Goal: Navigation & Orientation: Find specific page/section

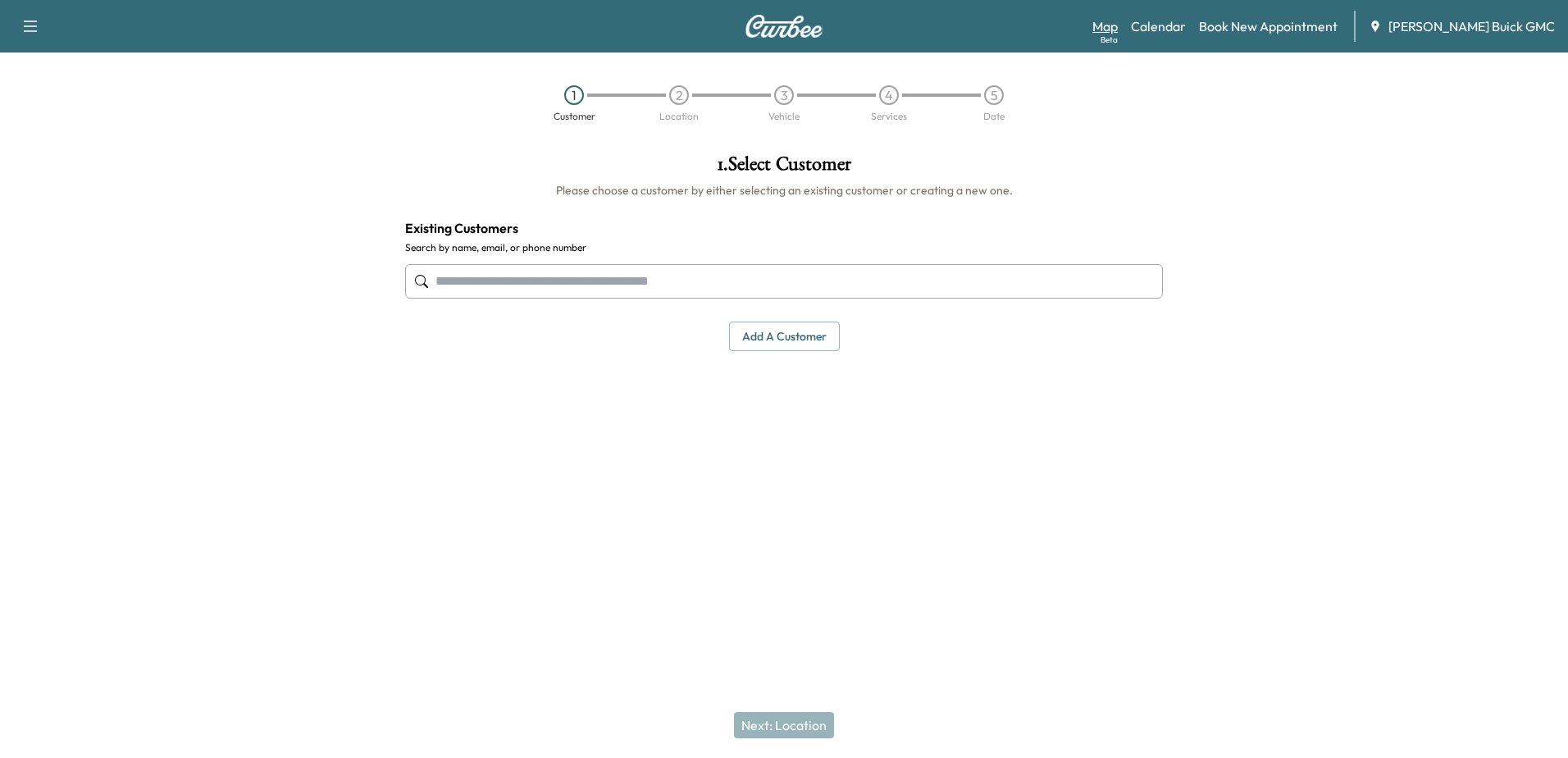
click at [1118, 26] on link "Map Beta" at bounding box center [1105, 27] width 26 height 20
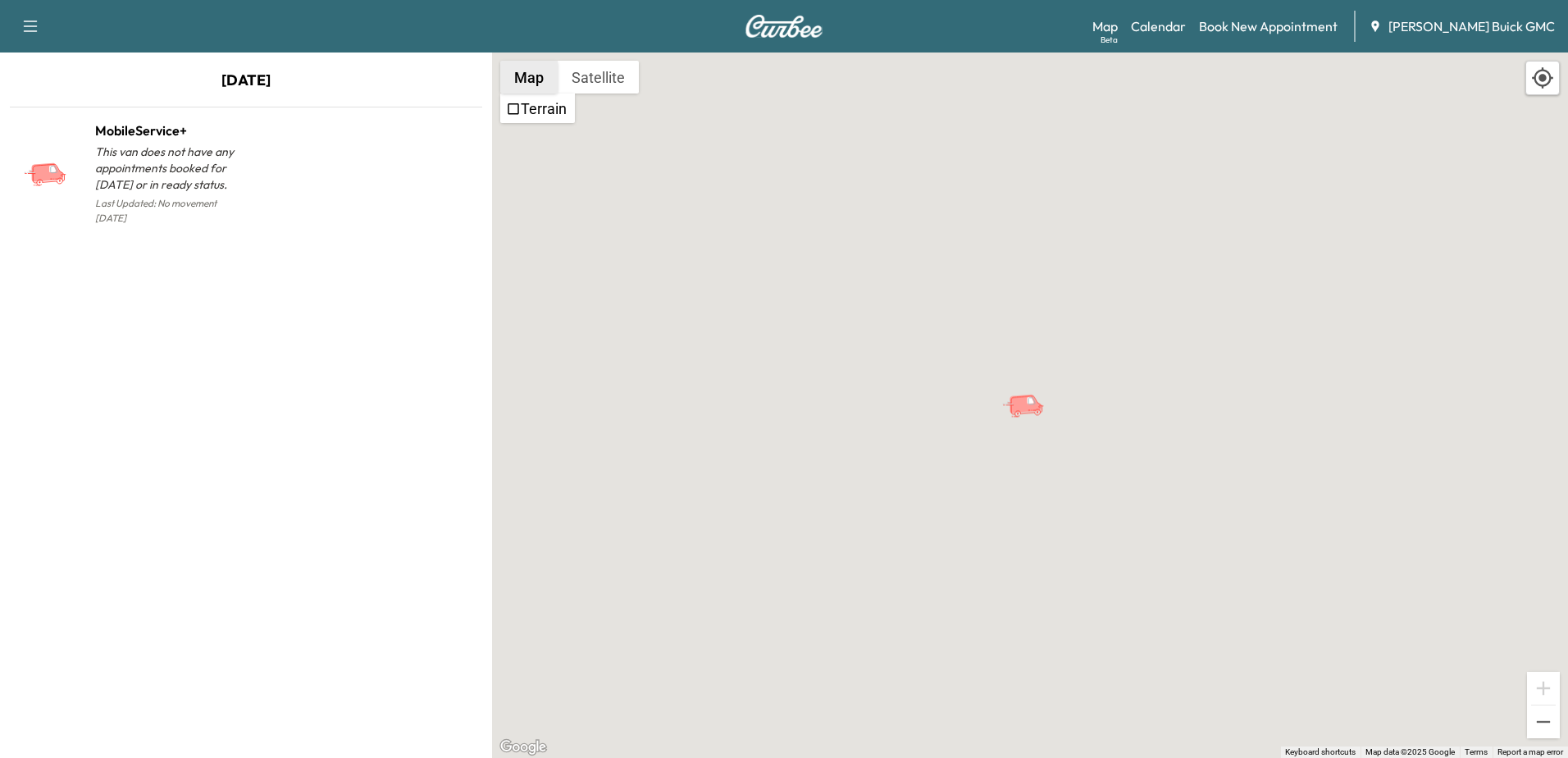
click at [539, 75] on button "Map" at bounding box center [529, 77] width 57 height 32
click at [622, 76] on button "Satellite" at bounding box center [598, 77] width 81 height 32
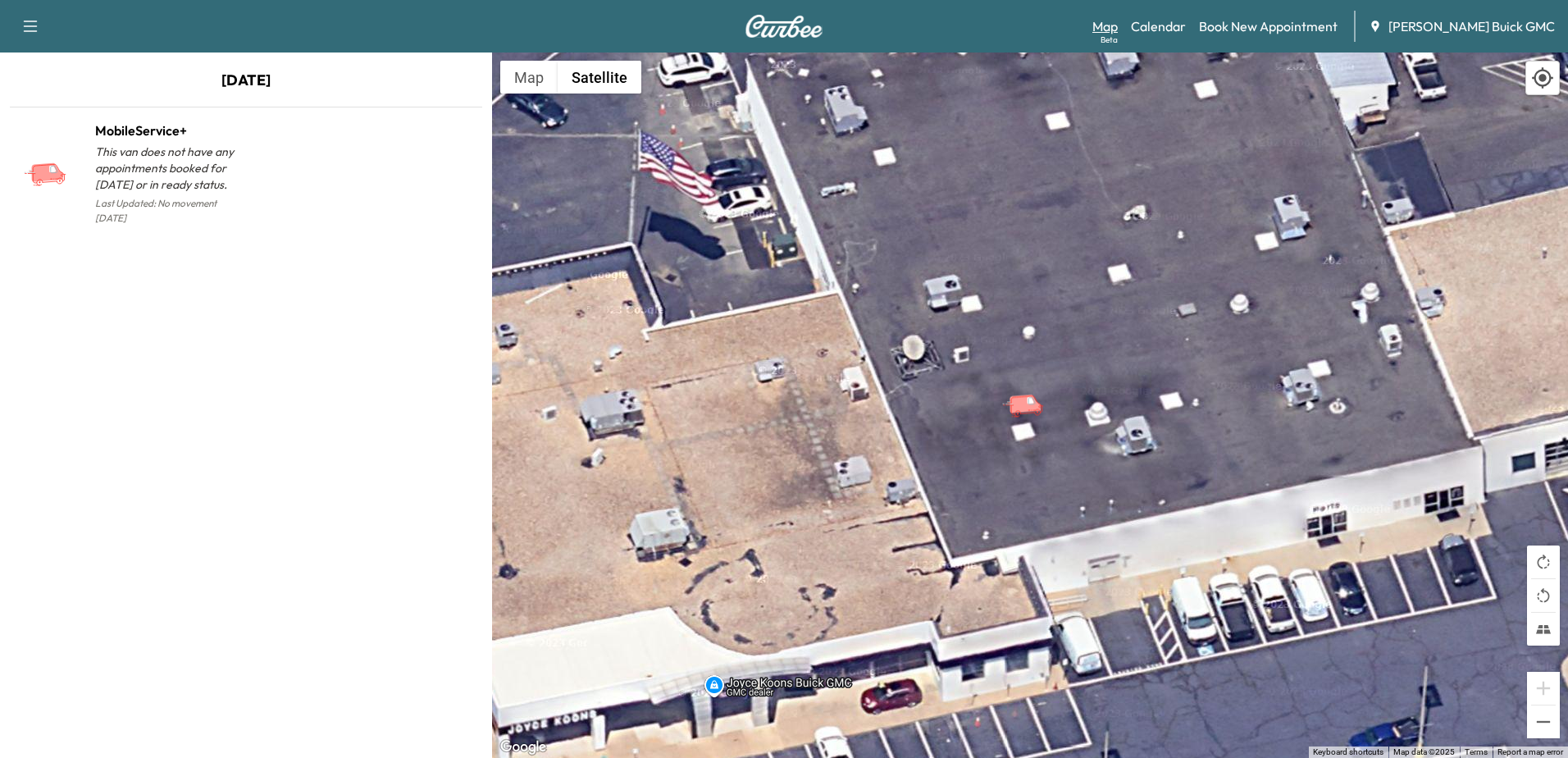
click at [1118, 29] on link "Map Beta" at bounding box center [1105, 27] width 26 height 20
click at [1186, 25] on link "Calendar" at bounding box center [1159, 27] width 55 height 20
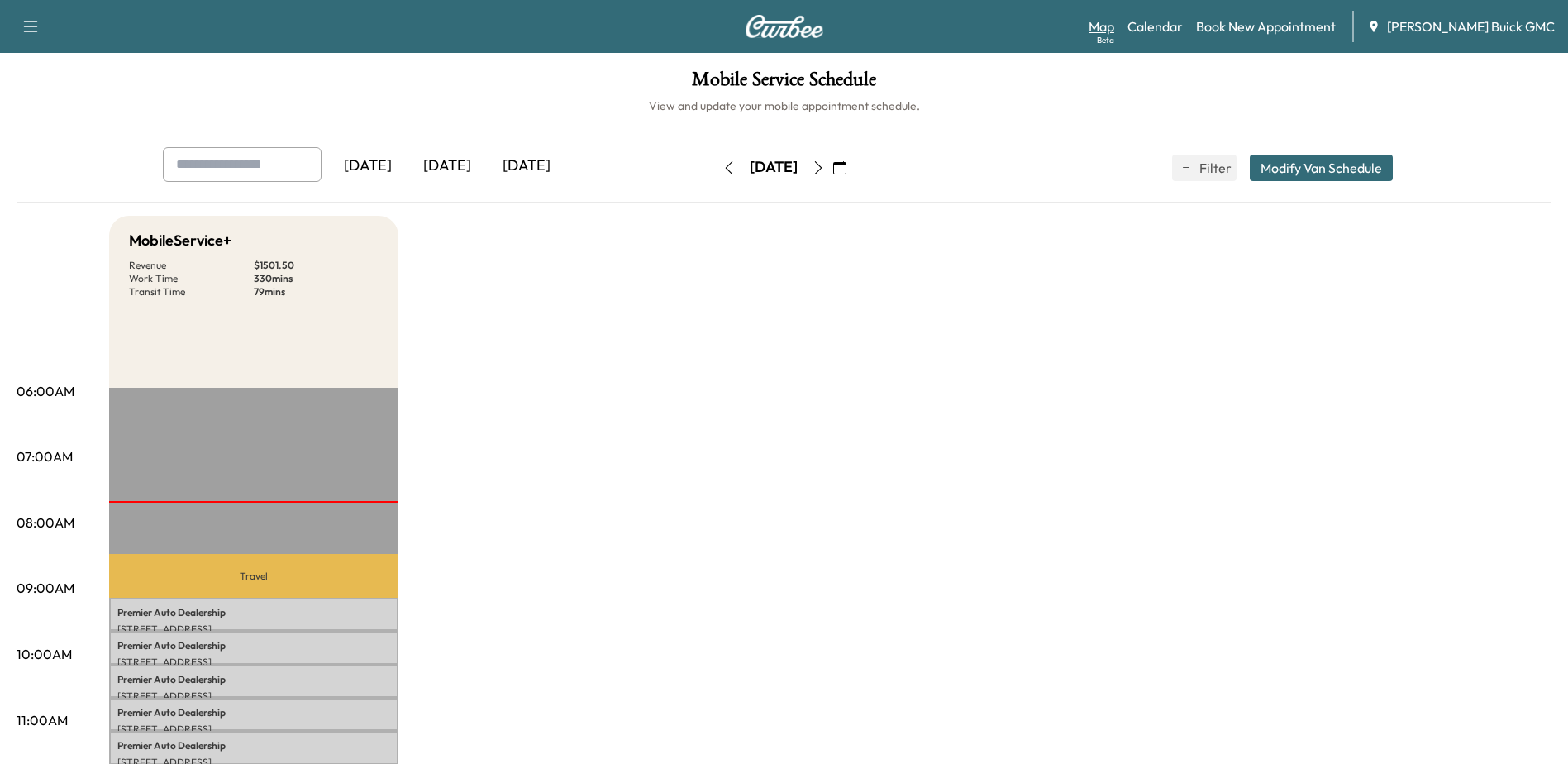
click at [1114, 30] on link "Map Beta" at bounding box center [1101, 27] width 26 height 20
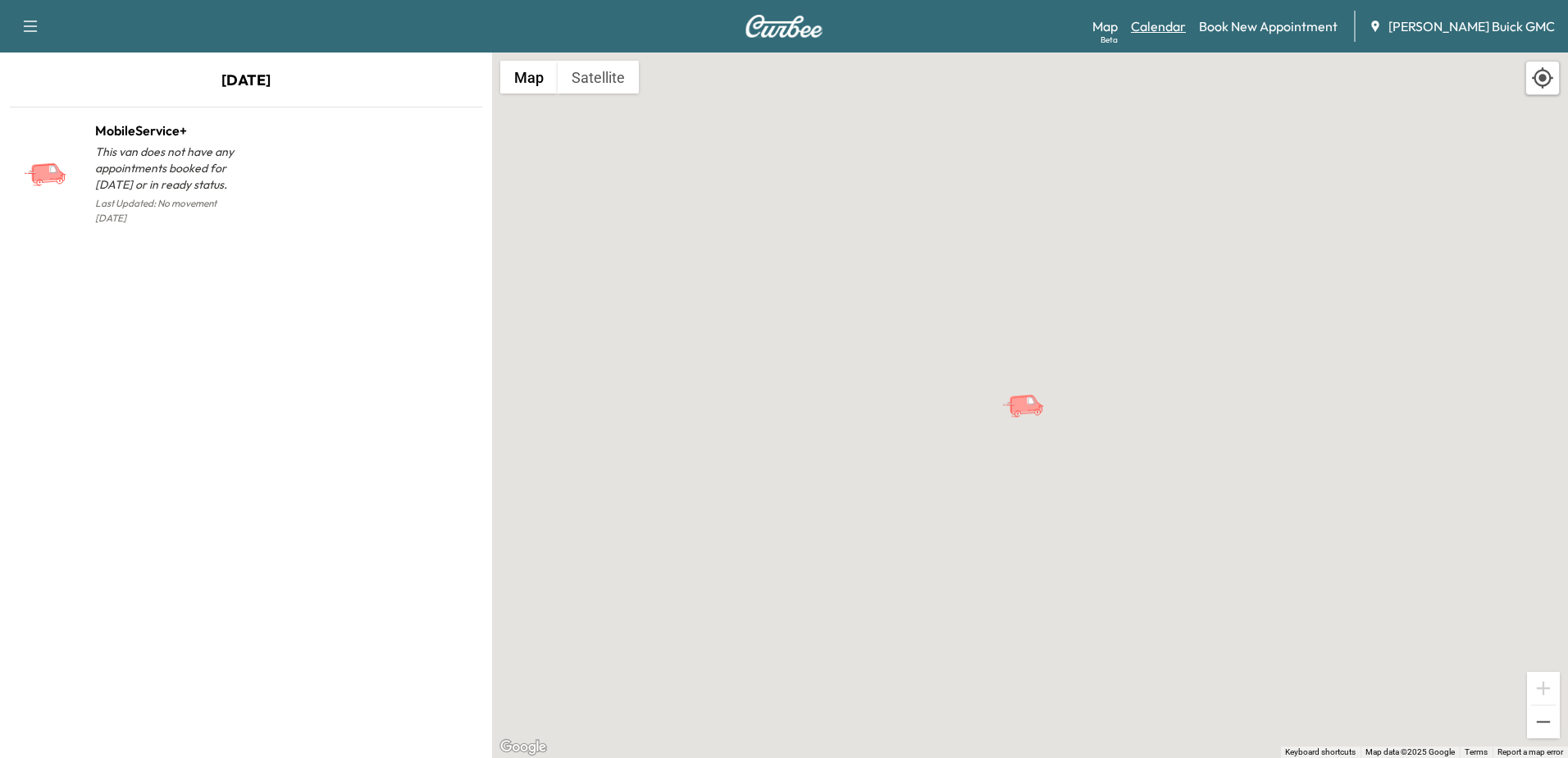
click at [1186, 33] on link "Calendar" at bounding box center [1159, 27] width 55 height 20
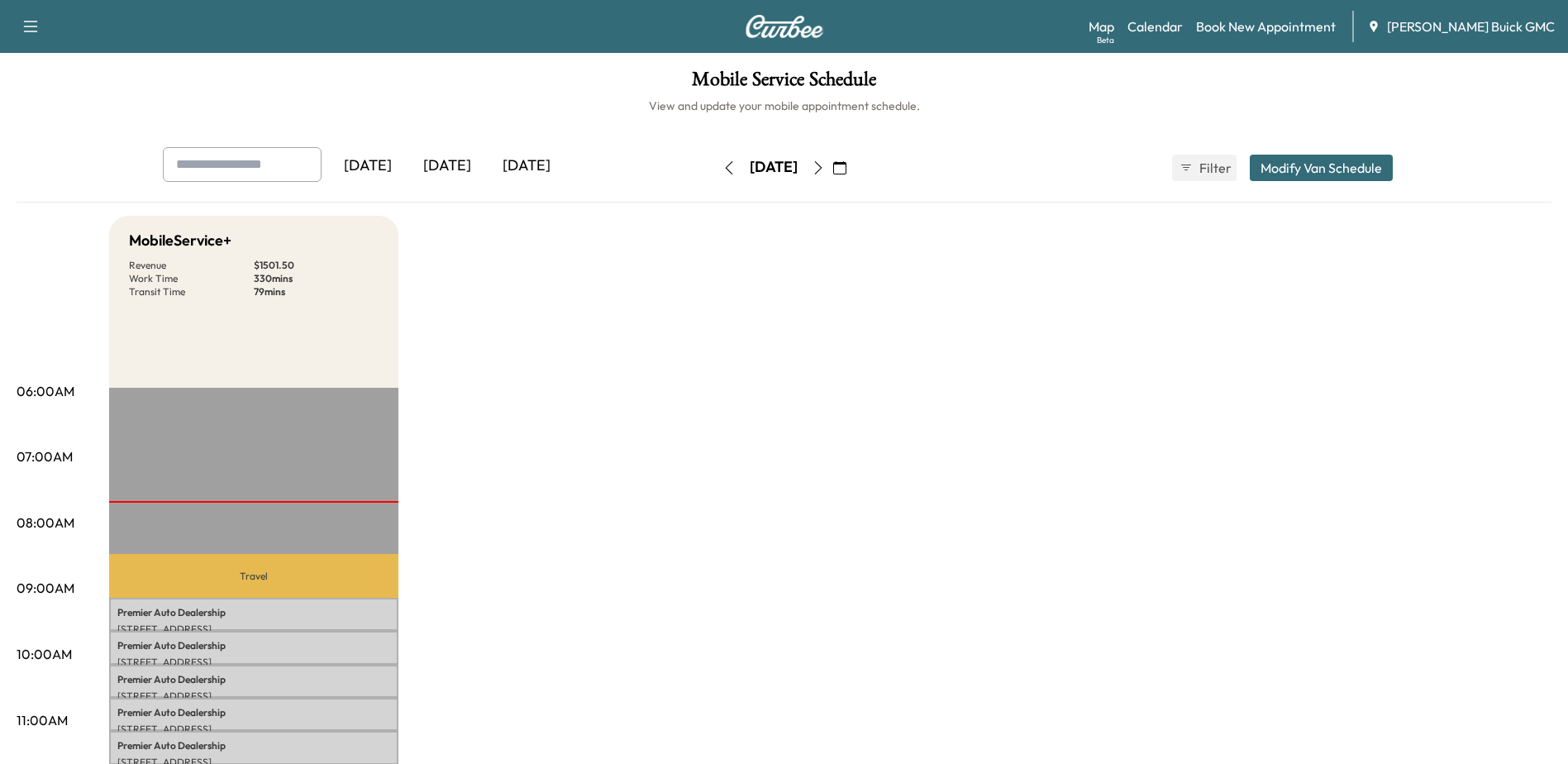
click at [825, 170] on icon "button" at bounding box center [817, 167] width 13 height 13
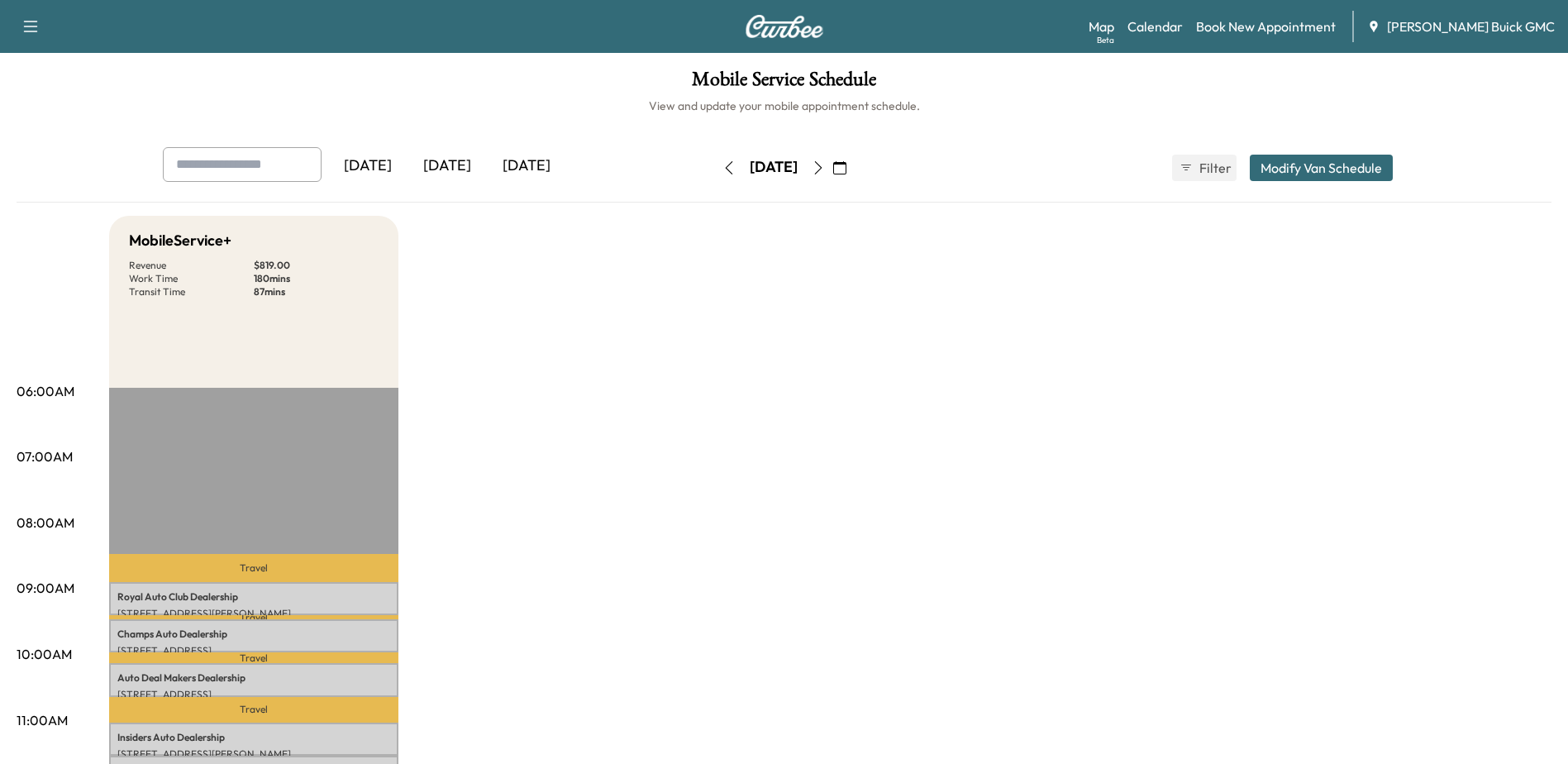
click at [825, 173] on icon "button" at bounding box center [817, 167] width 13 height 13
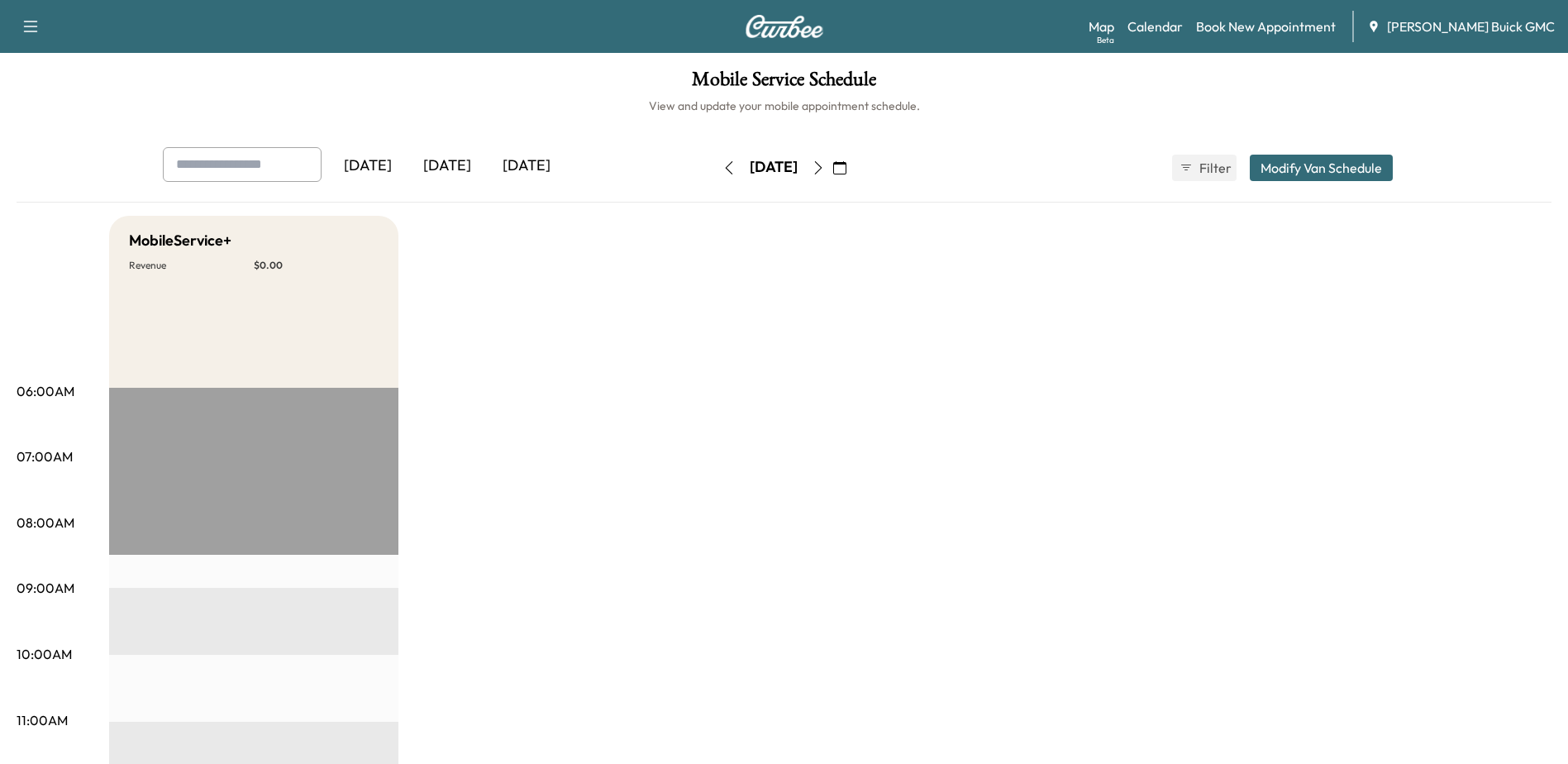
click at [722, 162] on icon "button" at bounding box center [728, 167] width 13 height 13
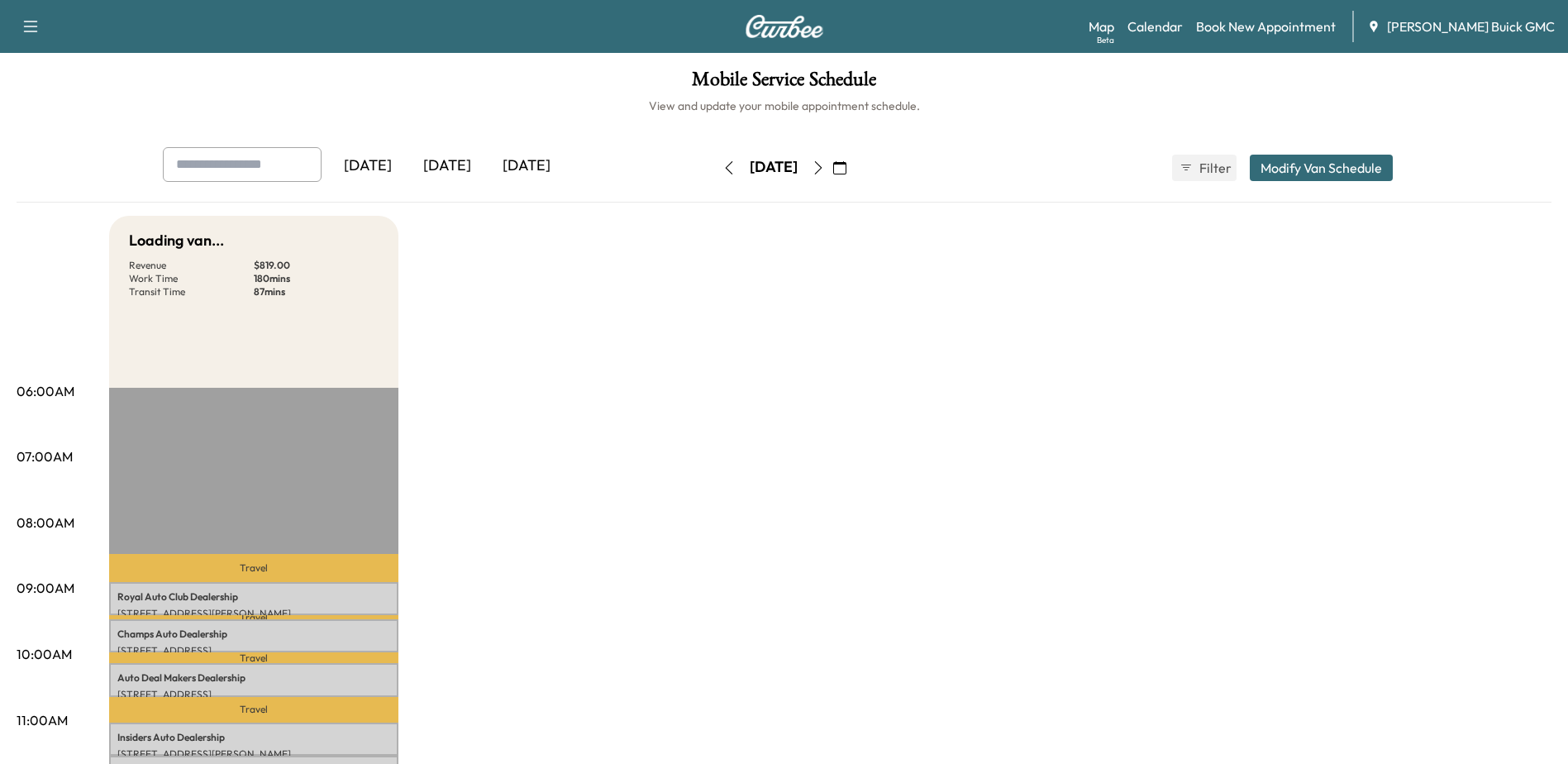
click at [722, 165] on icon "button" at bounding box center [728, 167] width 13 height 13
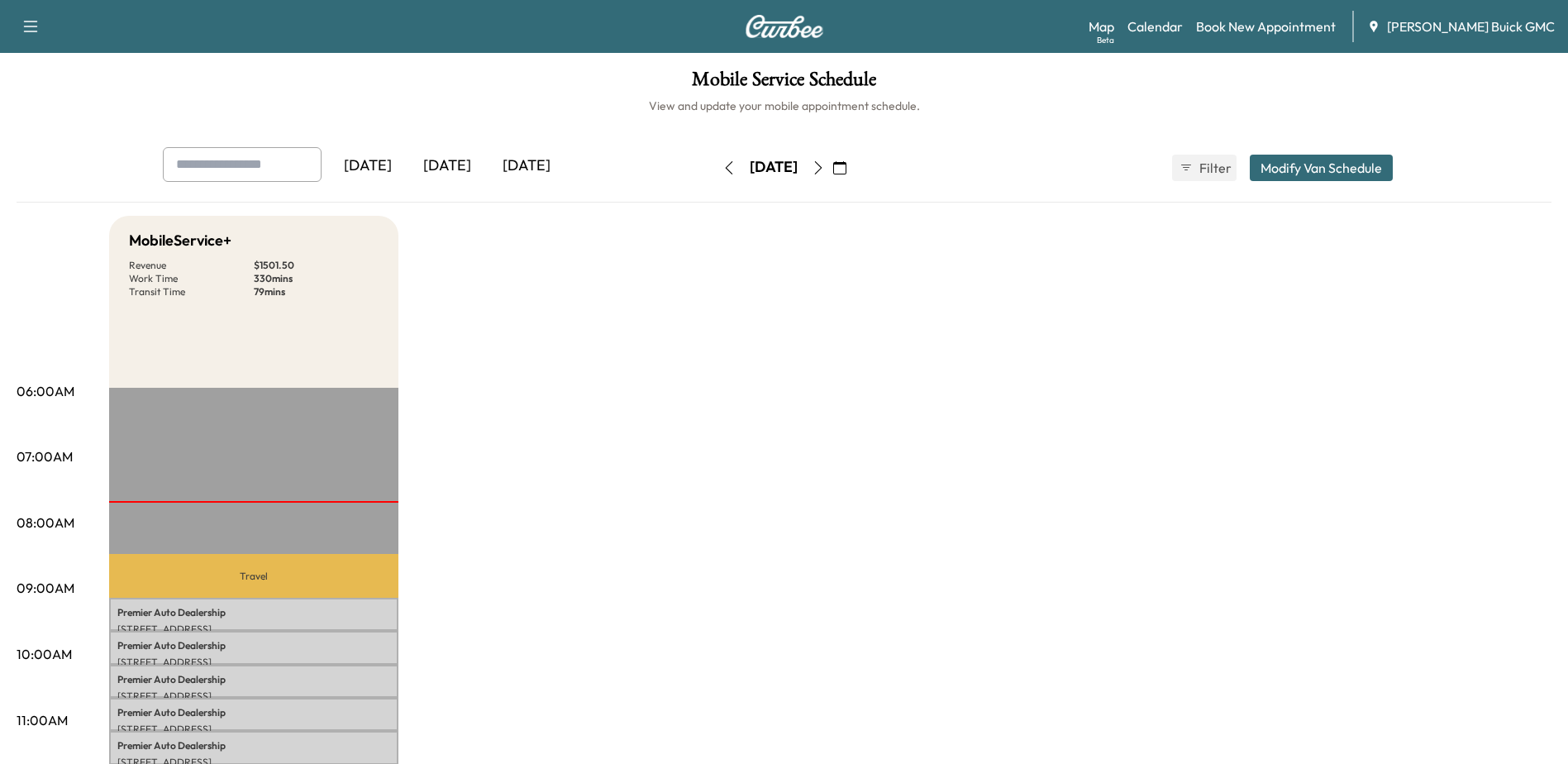
click at [832, 176] on button "button" at bounding box center [818, 168] width 28 height 27
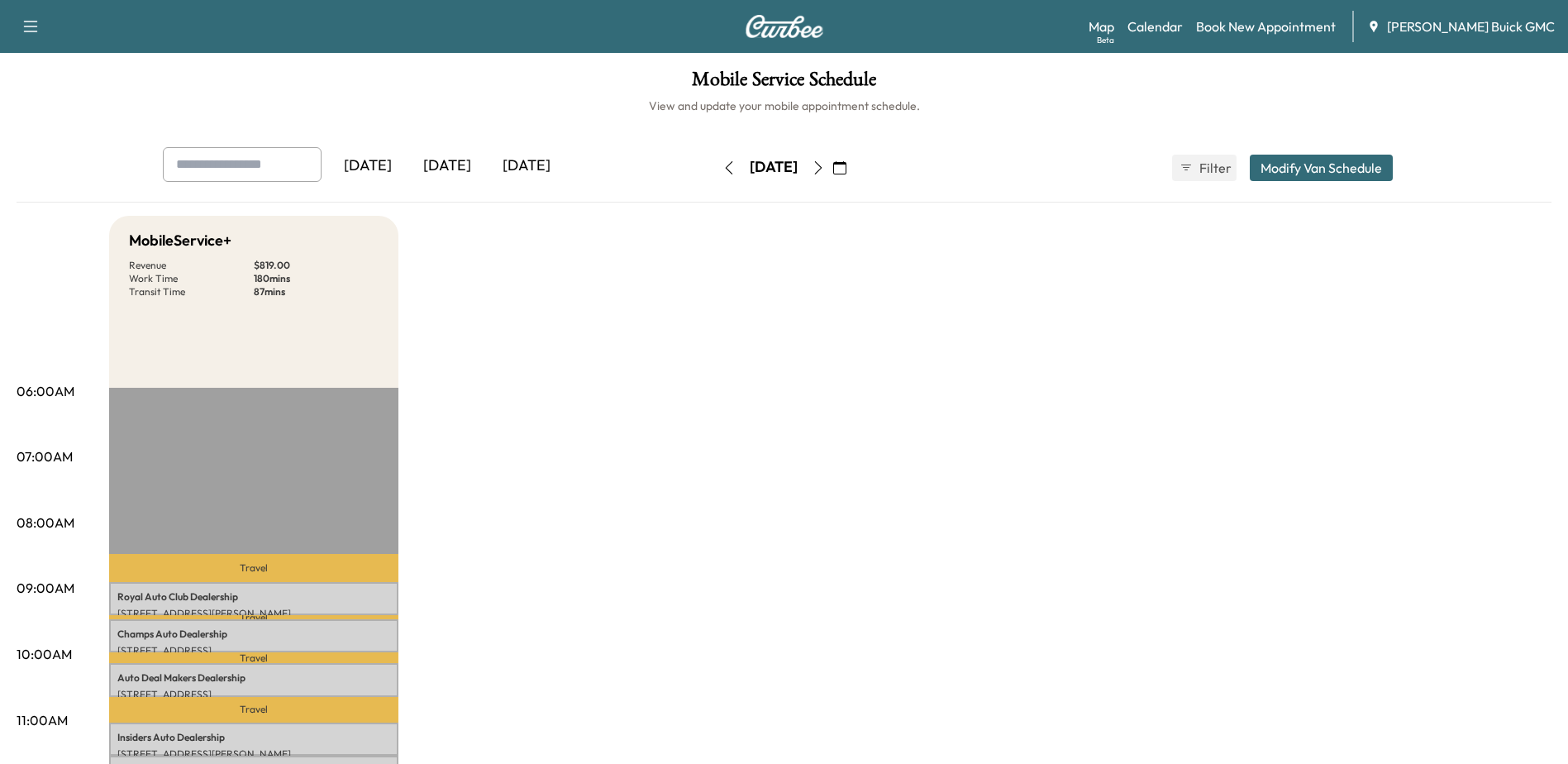
click at [722, 167] on icon "button" at bounding box center [728, 167] width 13 height 13
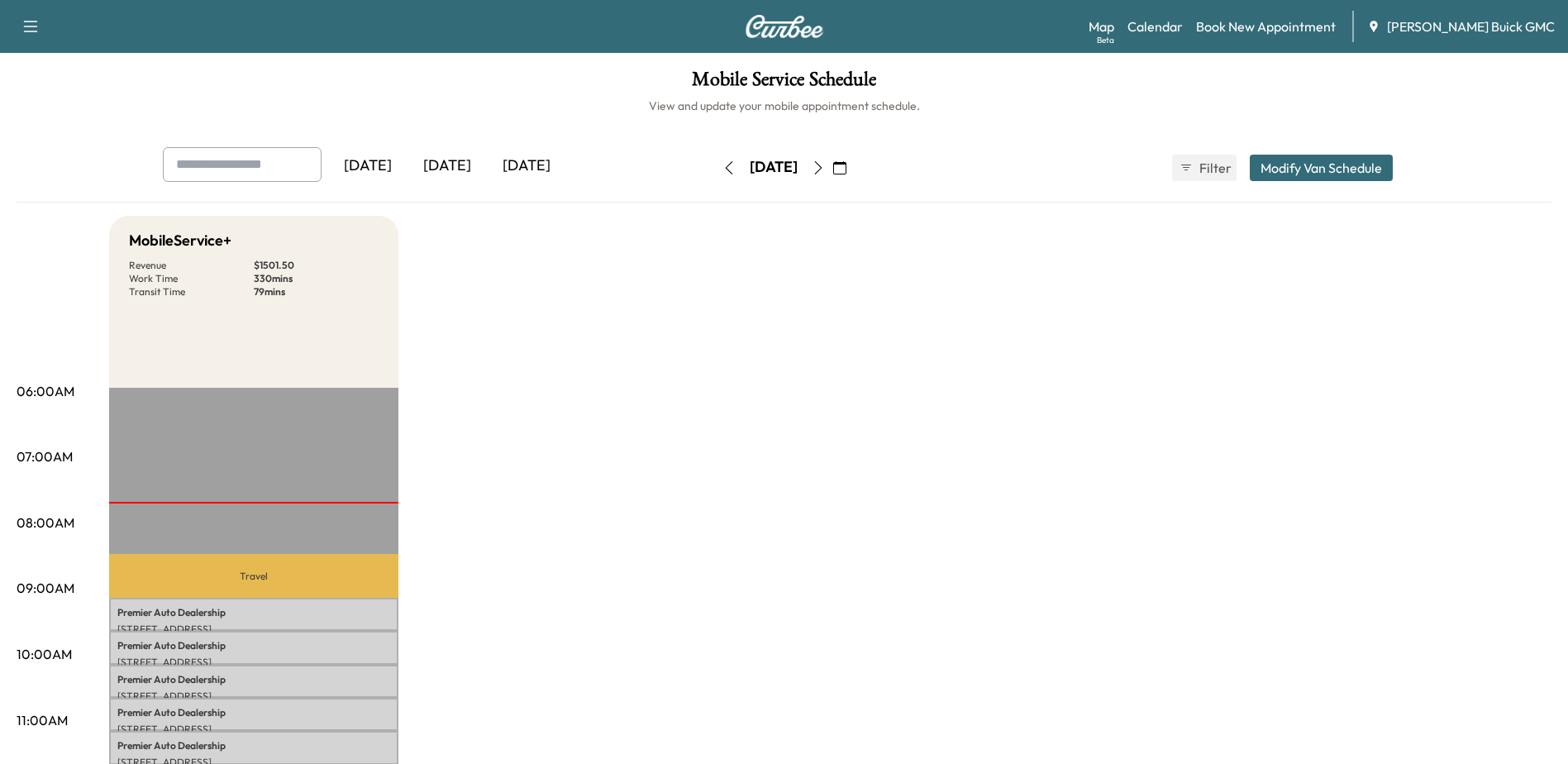
click at [722, 171] on icon "button" at bounding box center [728, 167] width 13 height 13
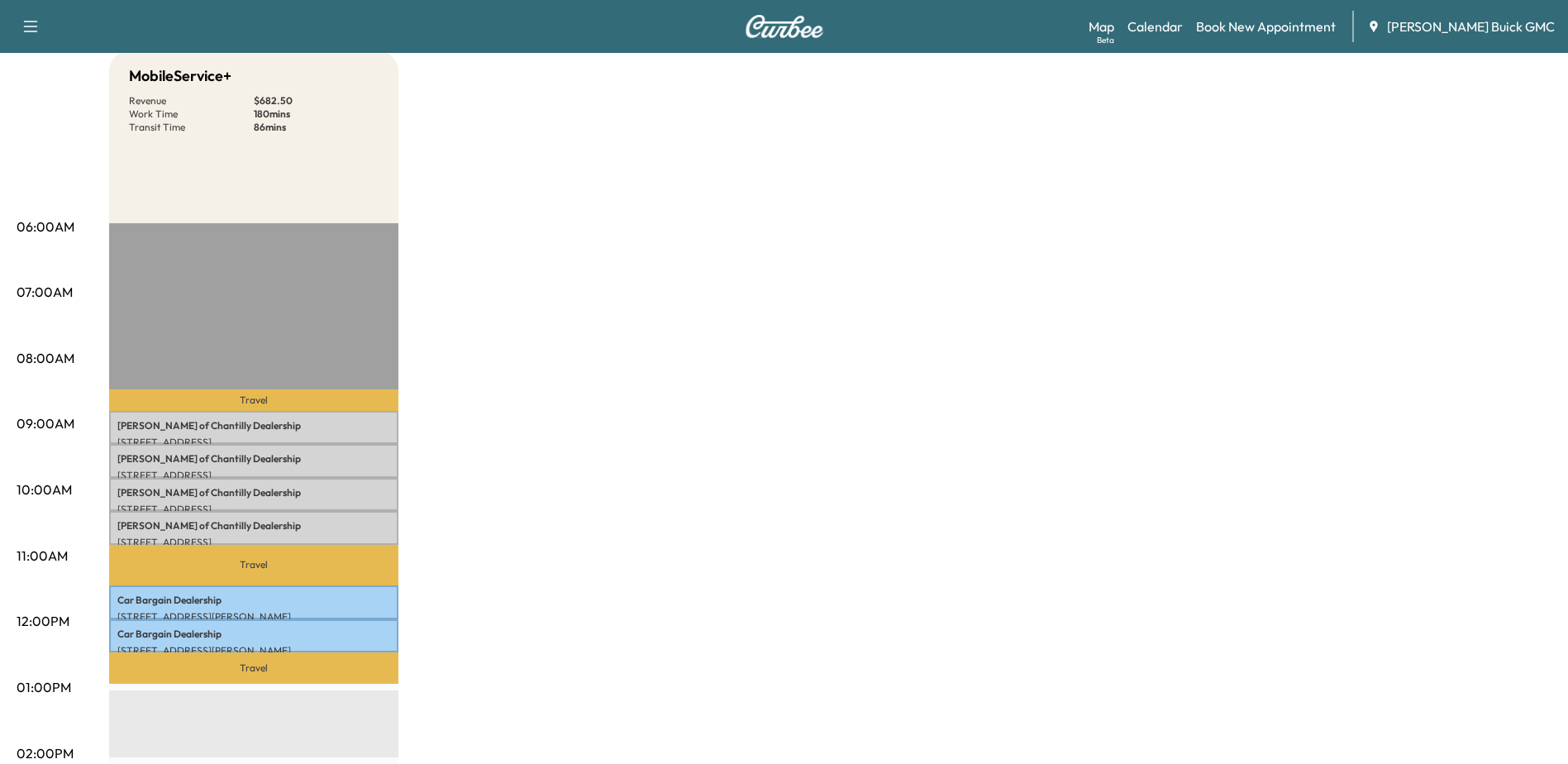
scroll to position [166, 0]
